Goal: Information Seeking & Learning: Learn about a topic

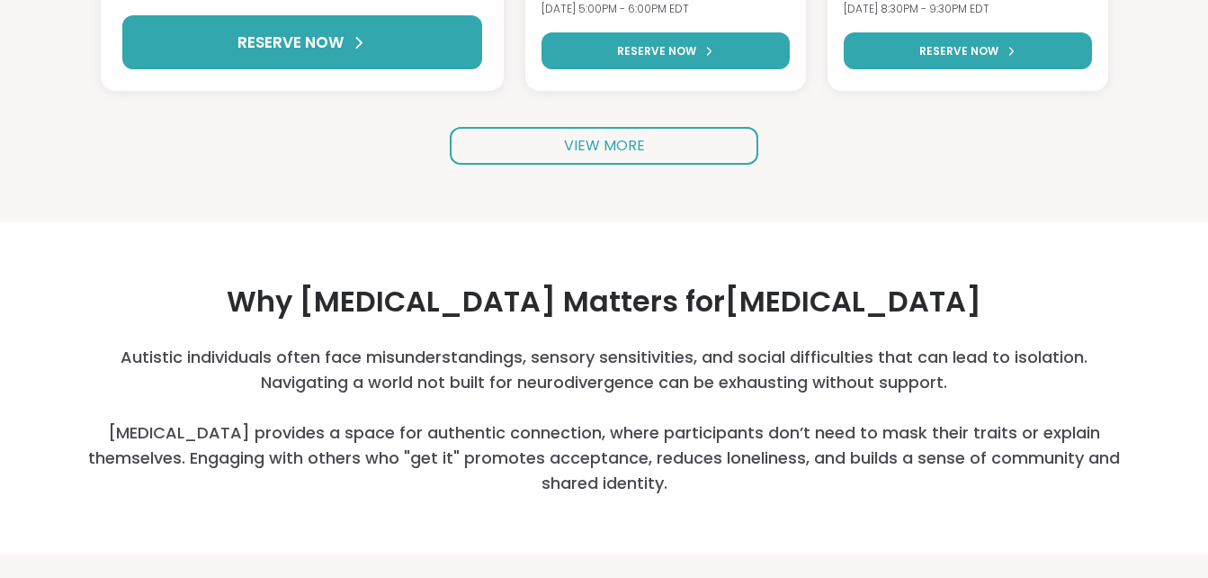
scroll to position [625, 0]
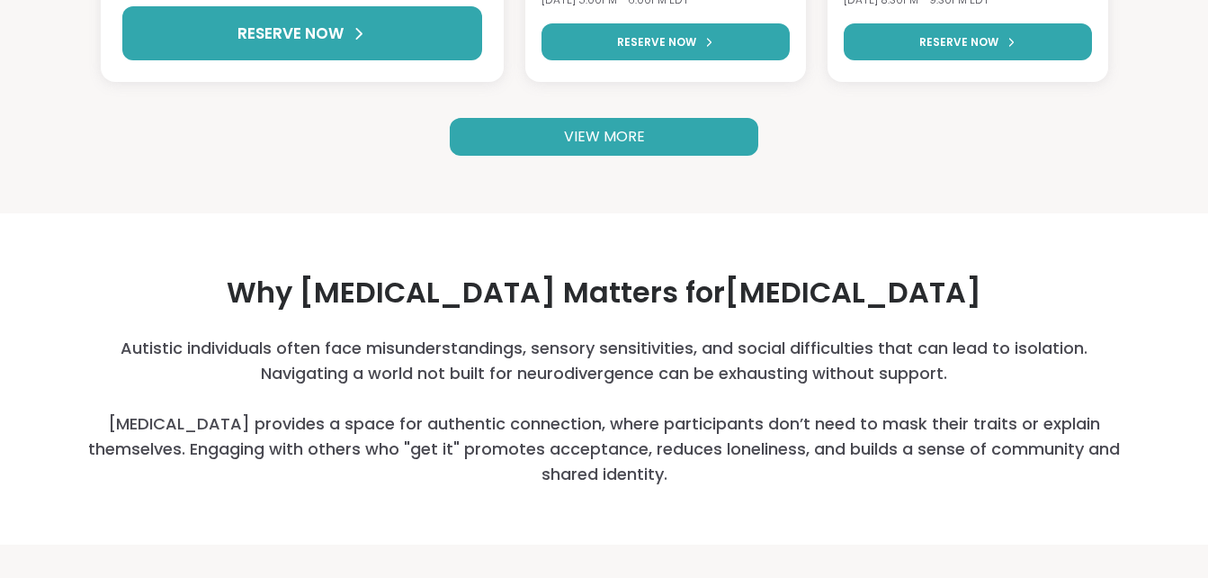
click at [702, 135] on link "VIEW MORE" at bounding box center [604, 137] width 309 height 38
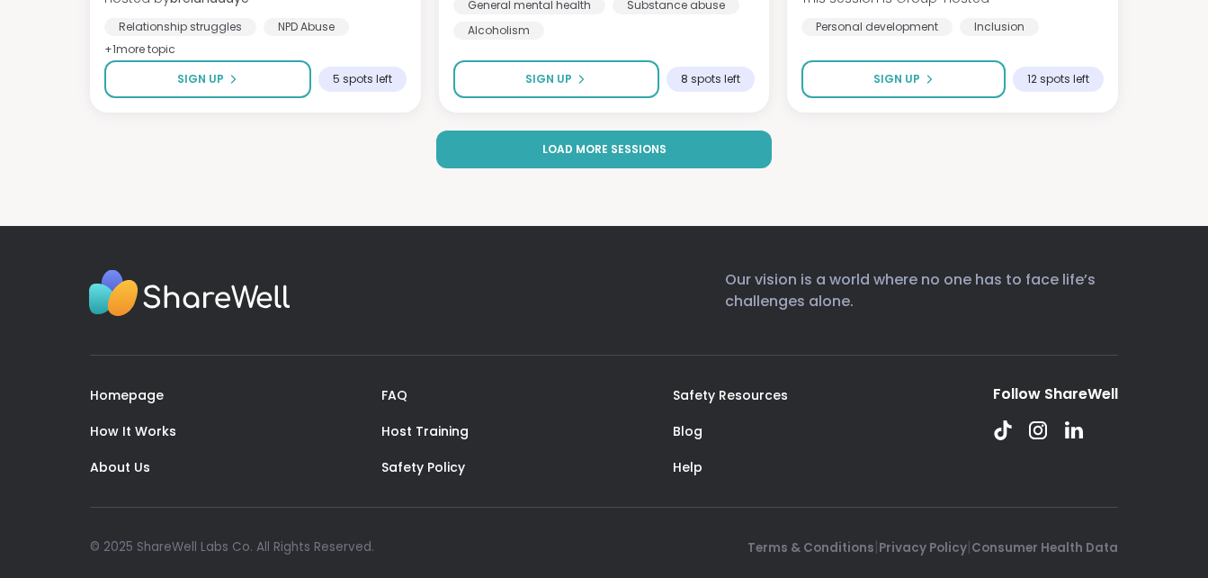
scroll to position [3787, 0]
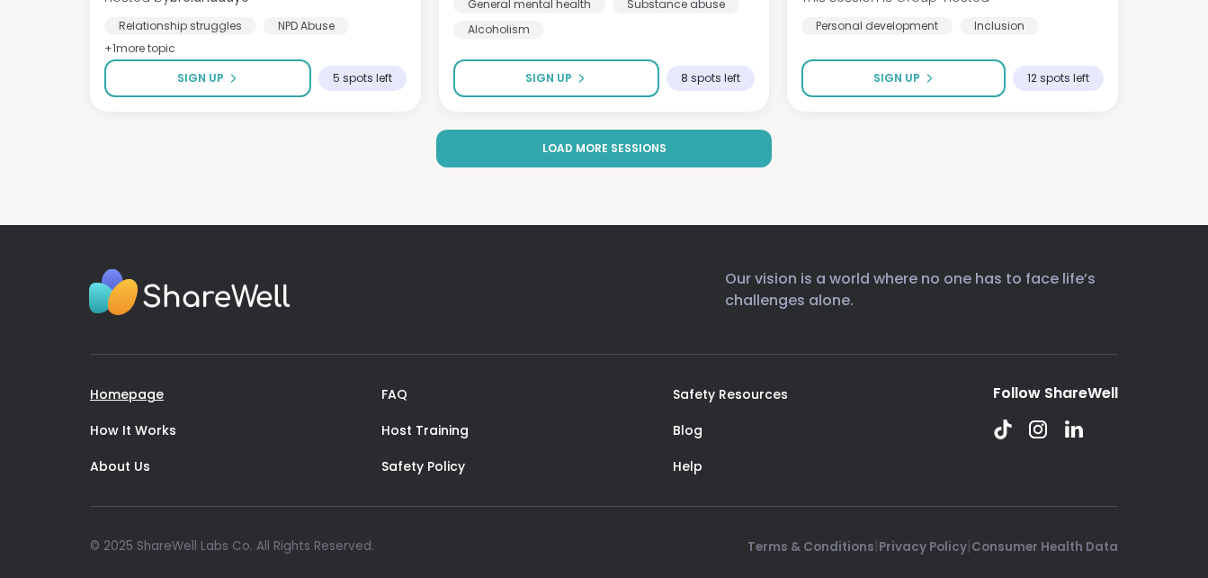
click at [112, 399] on link "Homepage" at bounding box center [127, 394] width 74 height 18
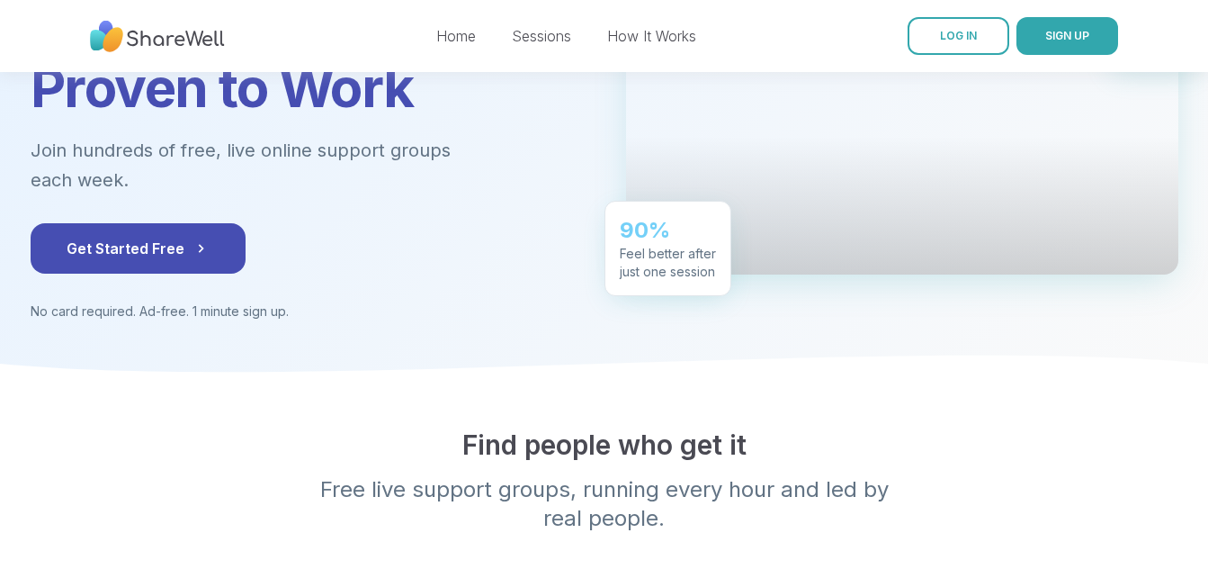
scroll to position [237, 0]
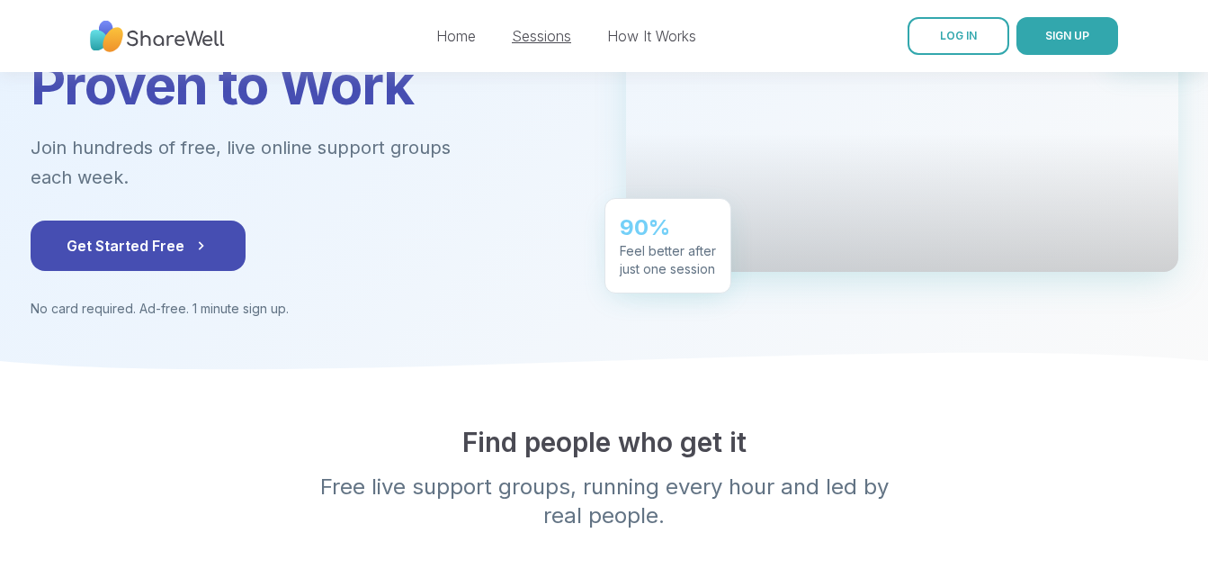
click at [551, 36] on link "Sessions" at bounding box center [541, 36] width 59 height 18
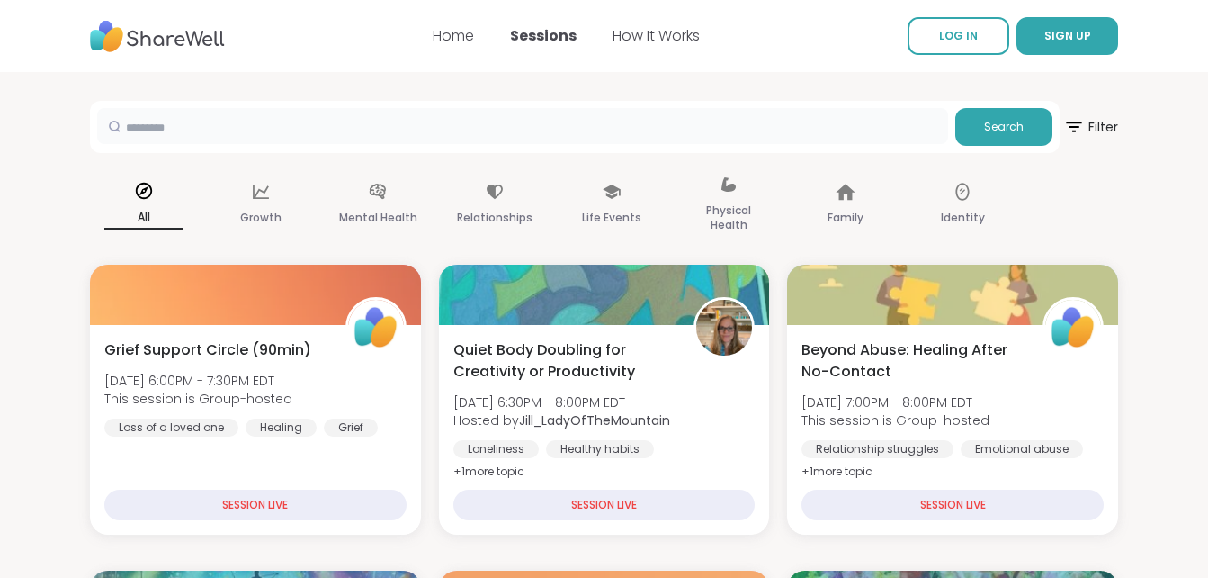
click at [288, 137] on input "text" at bounding box center [522, 126] width 851 height 36
type input "*"
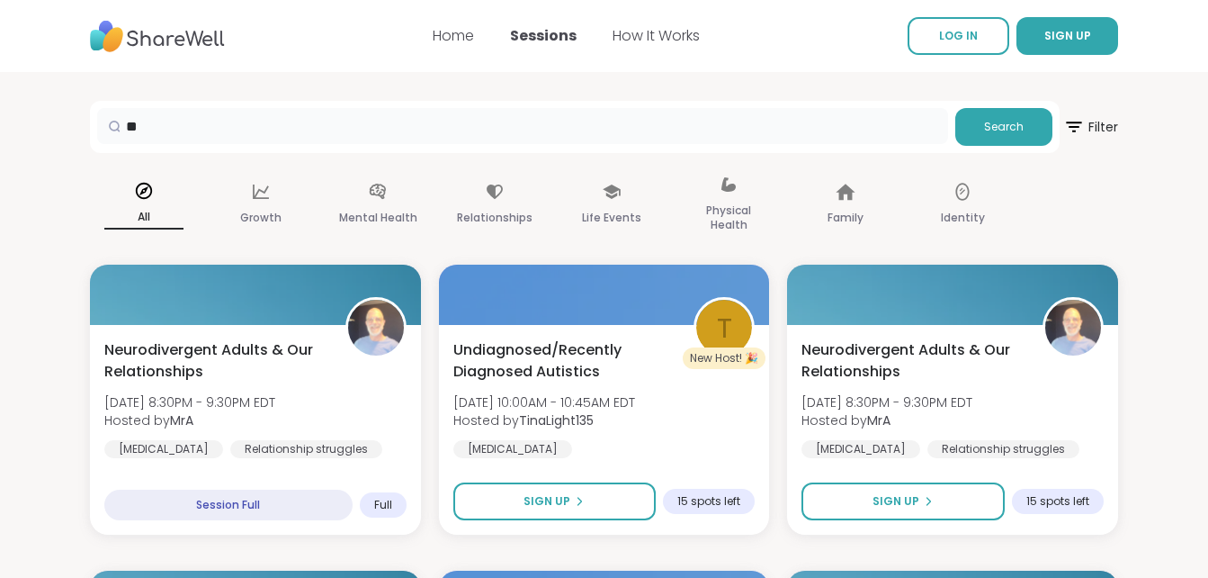
type input "*"
type input "******"
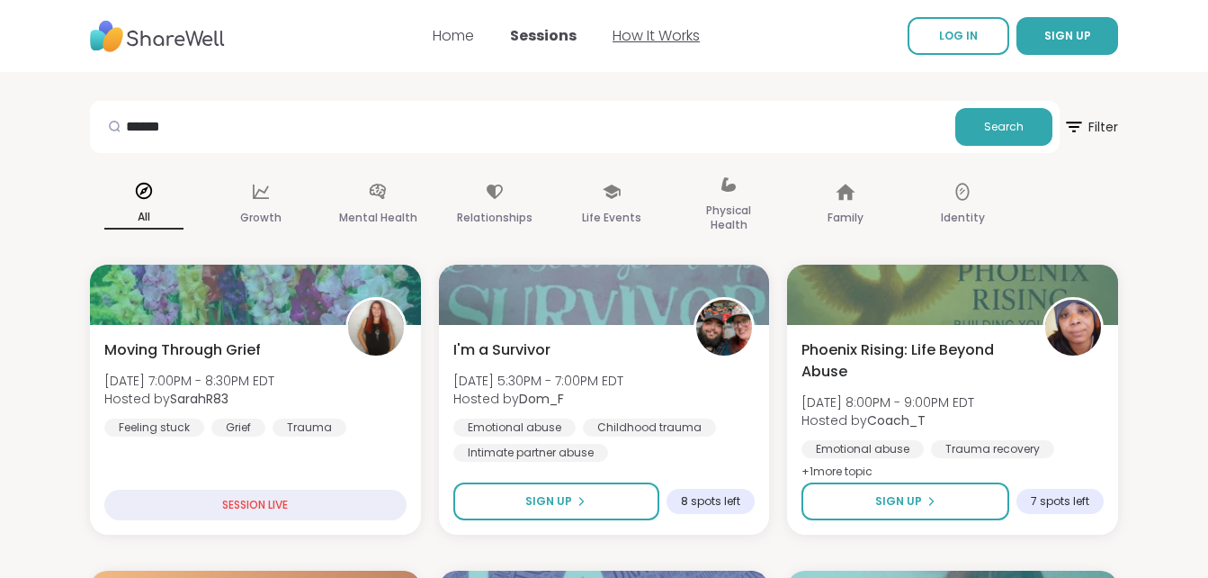
click at [641, 40] on link "How It Works" at bounding box center [656, 35] width 87 height 21
